Goal: Information Seeking & Learning: Find specific fact

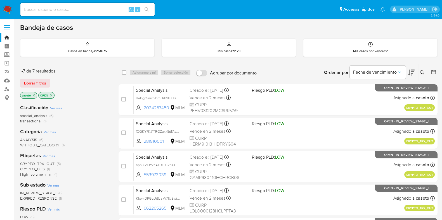
click at [94, 5] on div "Alt s" at bounding box center [87, 9] width 134 height 13
click at [96, 9] on input at bounding box center [87, 9] width 134 height 7
paste input "1366290206"
type input "1366290206"
click at [146, 9] on icon "search-icon" at bounding box center [146, 9] width 4 height 4
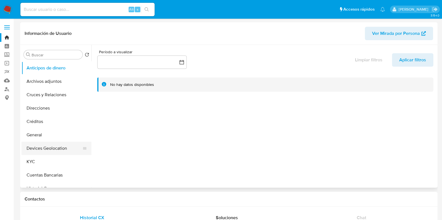
select select "10"
click at [47, 83] on button "Archivos adjuntos" at bounding box center [54, 81] width 65 height 13
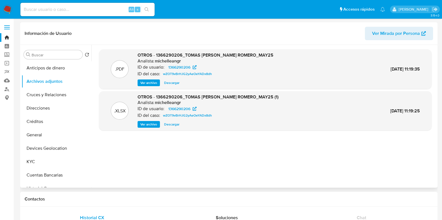
click at [144, 83] on span "Ver archivo" at bounding box center [148, 83] width 17 height 6
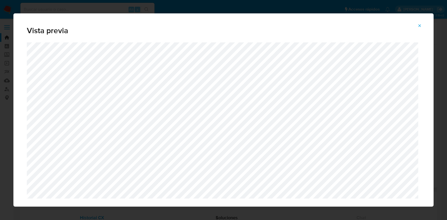
click at [422, 26] on icon "Attachment preview" at bounding box center [419, 25] width 4 height 4
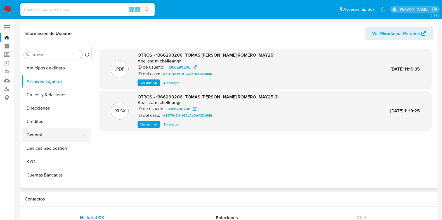
click at [50, 130] on button "General" at bounding box center [54, 134] width 65 height 13
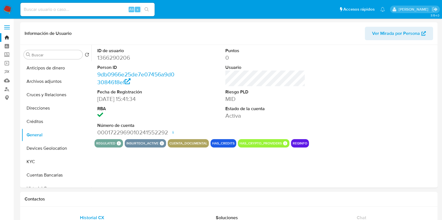
click at [110, 55] on dd "1366290206" at bounding box center [137, 58] width 80 height 8
copy dd "1366290206"
